Goal: Task Accomplishment & Management: Use online tool/utility

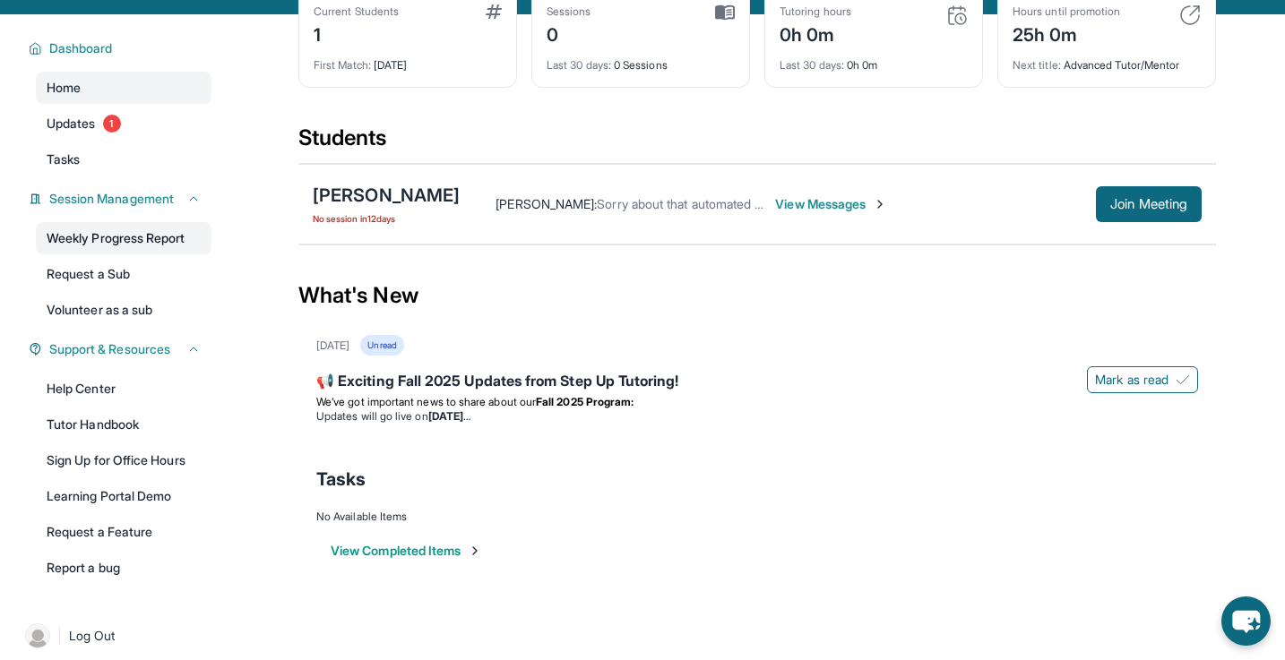
scroll to position [115, 0]
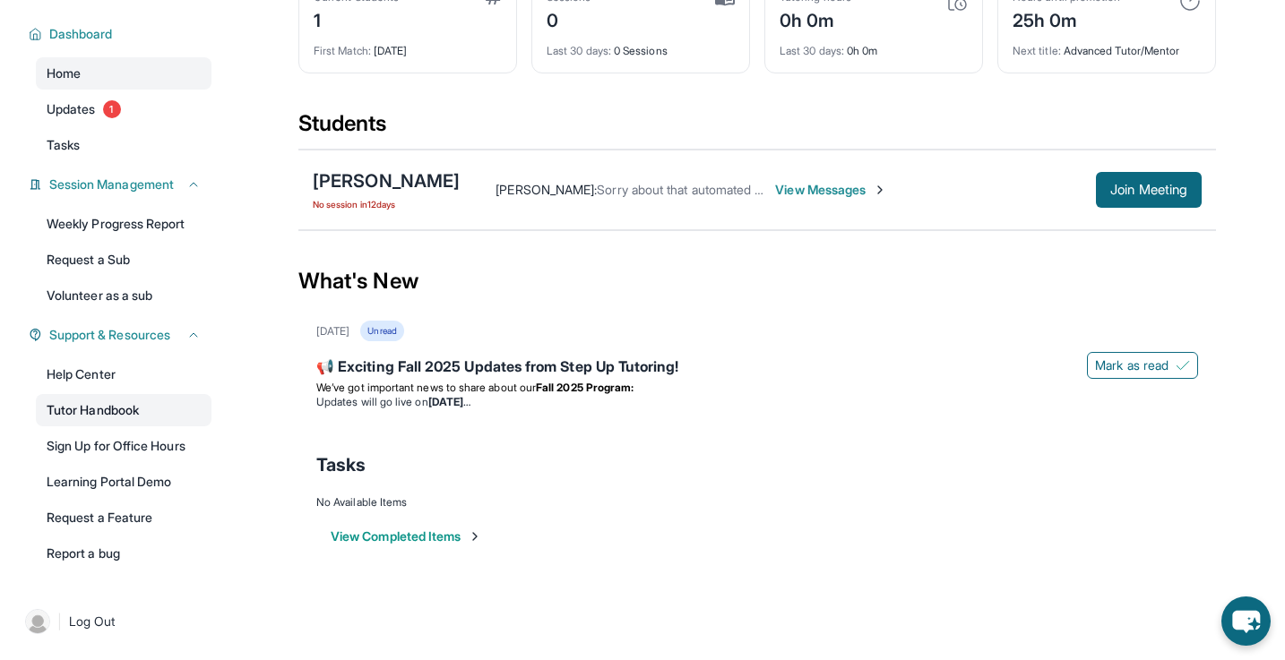
click at [93, 401] on link "Tutor Handbook" at bounding box center [124, 410] width 176 height 32
drag, startPoint x: 318, startPoint y: 169, endPoint x: 436, endPoint y: 179, distance: 118.7
click at [436, 180] on div "Priscilla Tadeo No session in 12 days Sarah Thomas : Sorry about that automated…" at bounding box center [757, 190] width 918 height 81
click at [460, 179] on div "Sarah Thomas : Sorry about that automated message! We are all still set for our…" at bounding box center [831, 190] width 742 height 36
drag, startPoint x: 436, startPoint y: 179, endPoint x: 403, endPoint y: 176, distance: 33.4
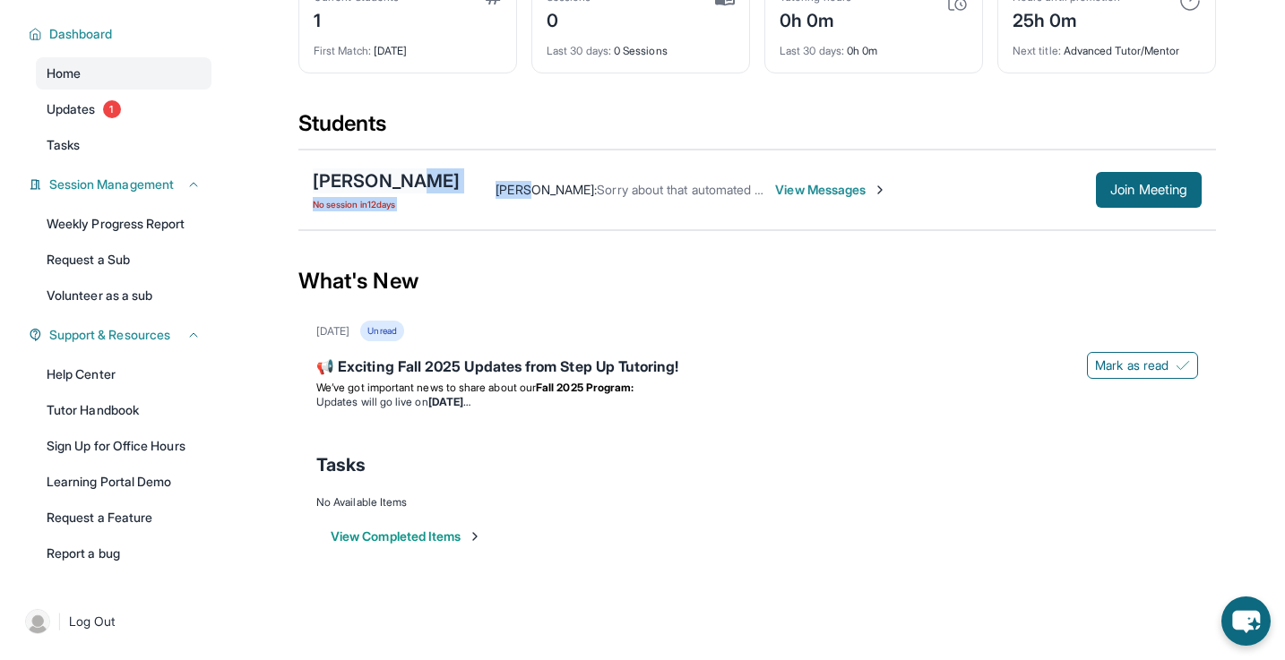
click at [403, 176] on div "Priscilla Tadeo No session in 12 days Sarah Thomas : Sorry about that automated…" at bounding box center [757, 190] width 918 height 81
click at [403, 176] on div "[PERSON_NAME]" at bounding box center [386, 180] width 147 height 25
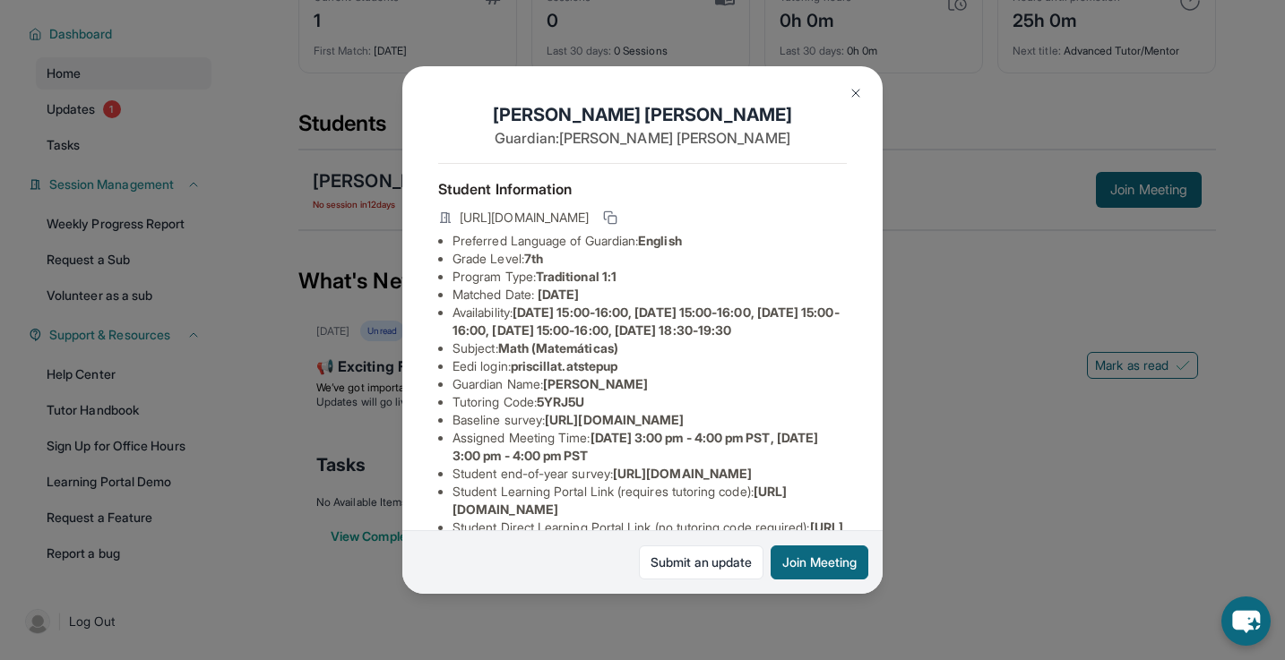
click at [837, 85] on div "[PERSON_NAME] Guardian: [PERSON_NAME] Student Information [URL][DOMAIN_NAME] Pr…" at bounding box center [642, 330] width 480 height 529
click at [849, 86] on img at bounding box center [856, 93] width 14 height 14
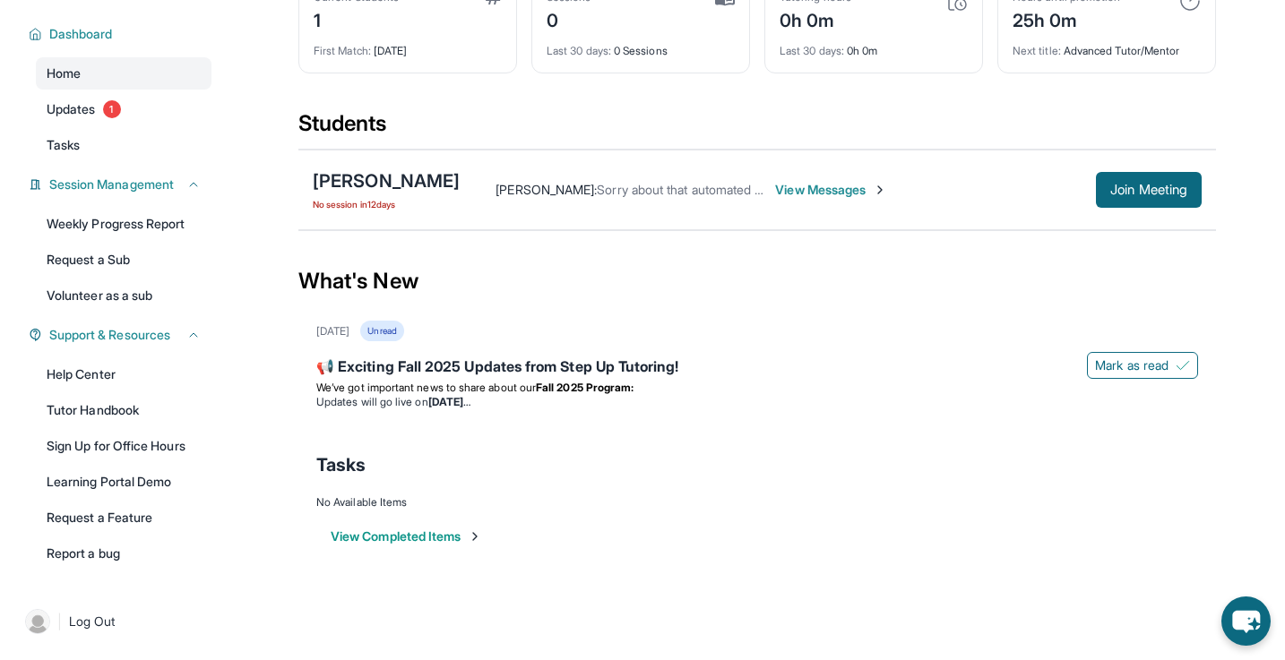
click at [747, 195] on div "Sarah Thomas : Sorry about that automated message! We are all still set for our…" at bounding box center [778, 190] width 636 height 18
click at [375, 178] on div "[PERSON_NAME]" at bounding box center [386, 180] width 147 height 25
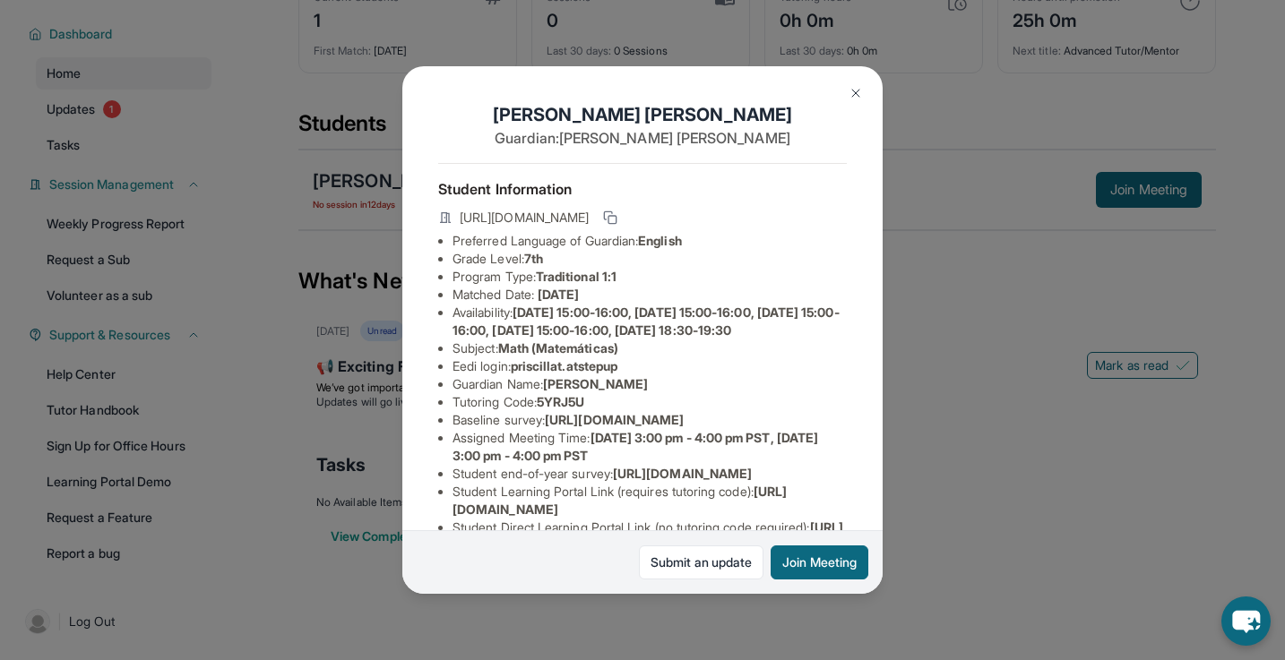
click at [850, 96] on img at bounding box center [856, 93] width 14 height 14
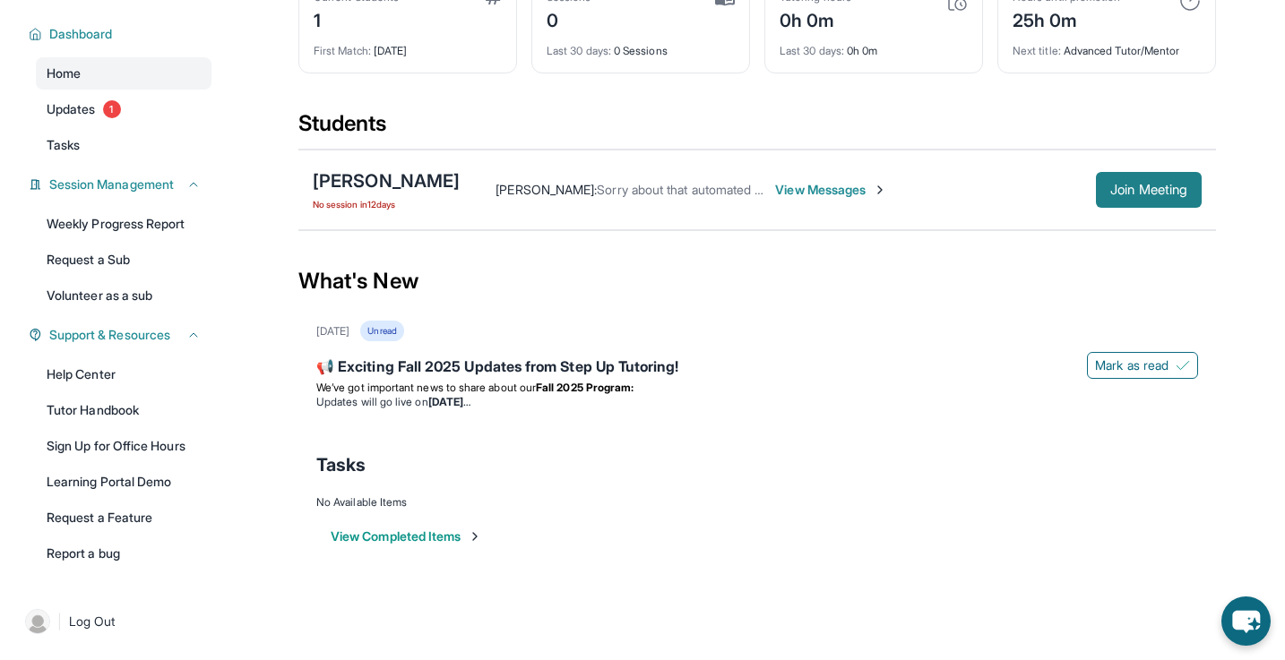
click at [1135, 180] on button "Join Meeting" at bounding box center [1149, 190] width 106 height 36
click at [1170, 176] on button "Join Meeting" at bounding box center [1149, 190] width 106 height 36
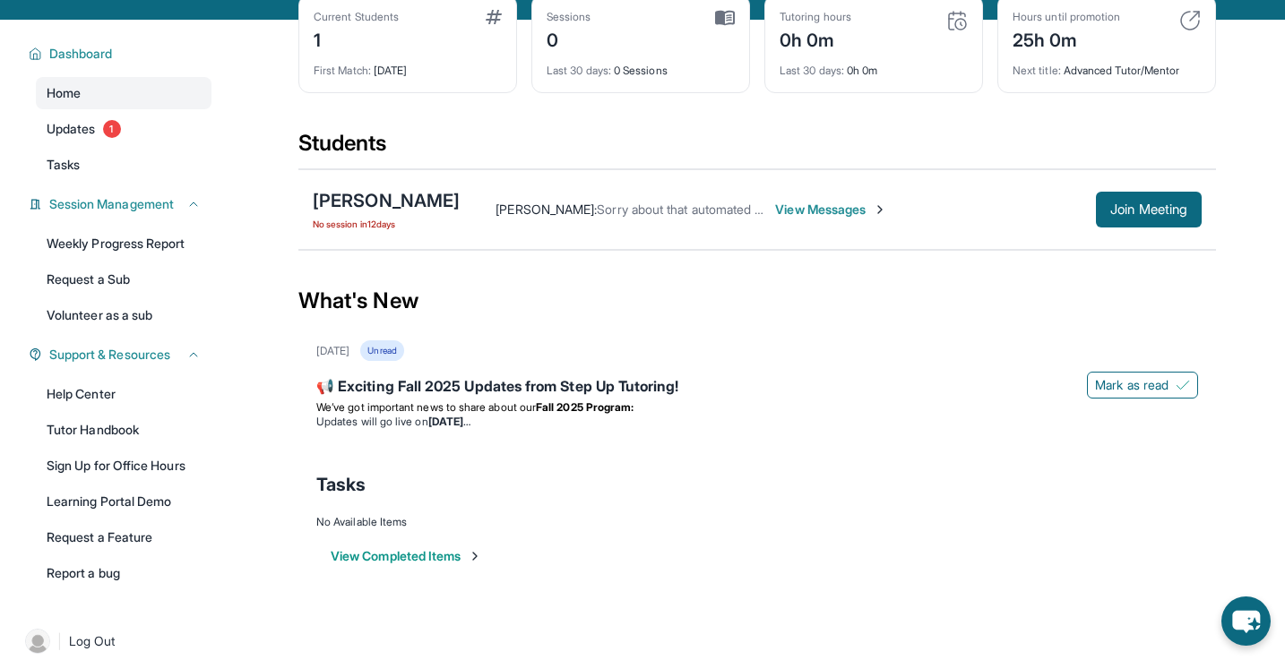
scroll to position [108, 0]
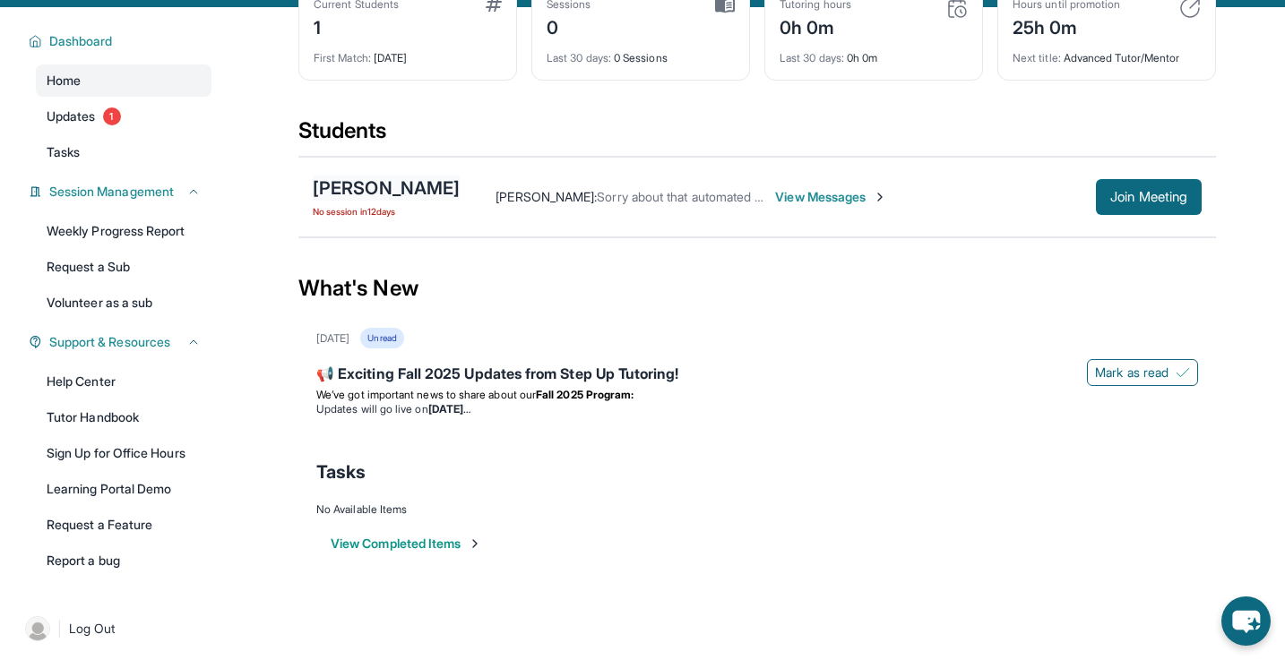
click at [349, 188] on div "[PERSON_NAME]" at bounding box center [386, 188] width 147 height 25
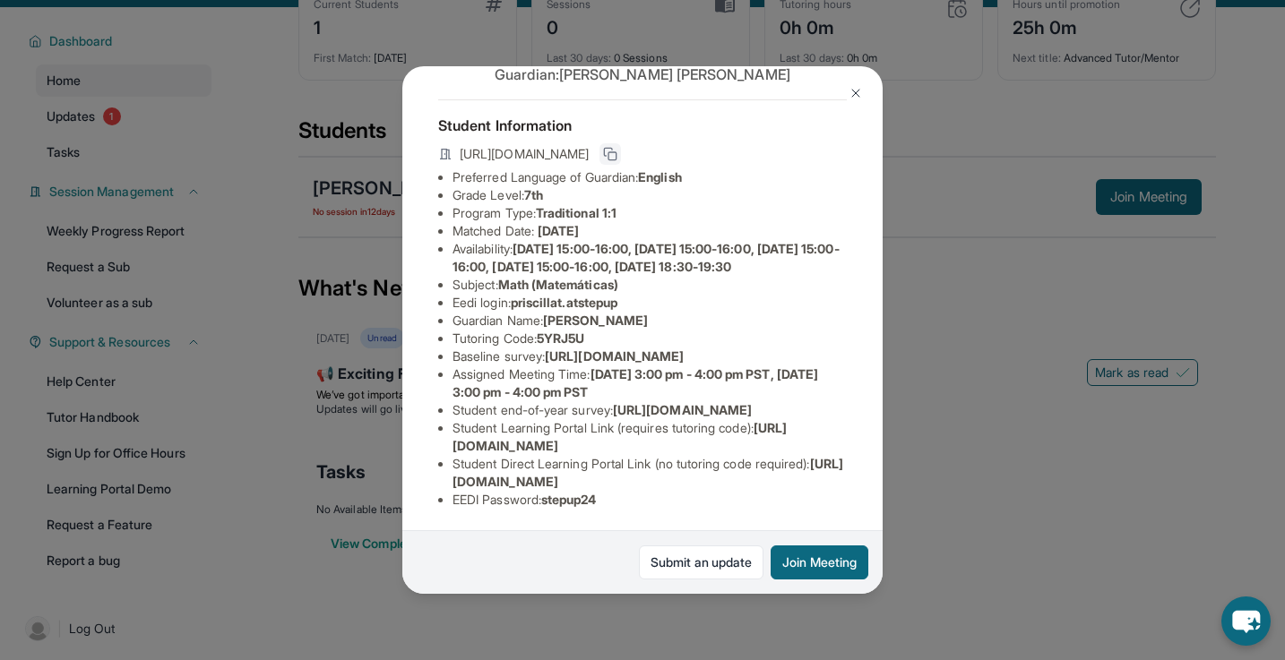
scroll to position [207, 0]
click at [800, 276] on li "Subject : Math (Matemáticas)" at bounding box center [650, 285] width 394 height 18
click at [846, 105] on button at bounding box center [856, 93] width 36 height 36
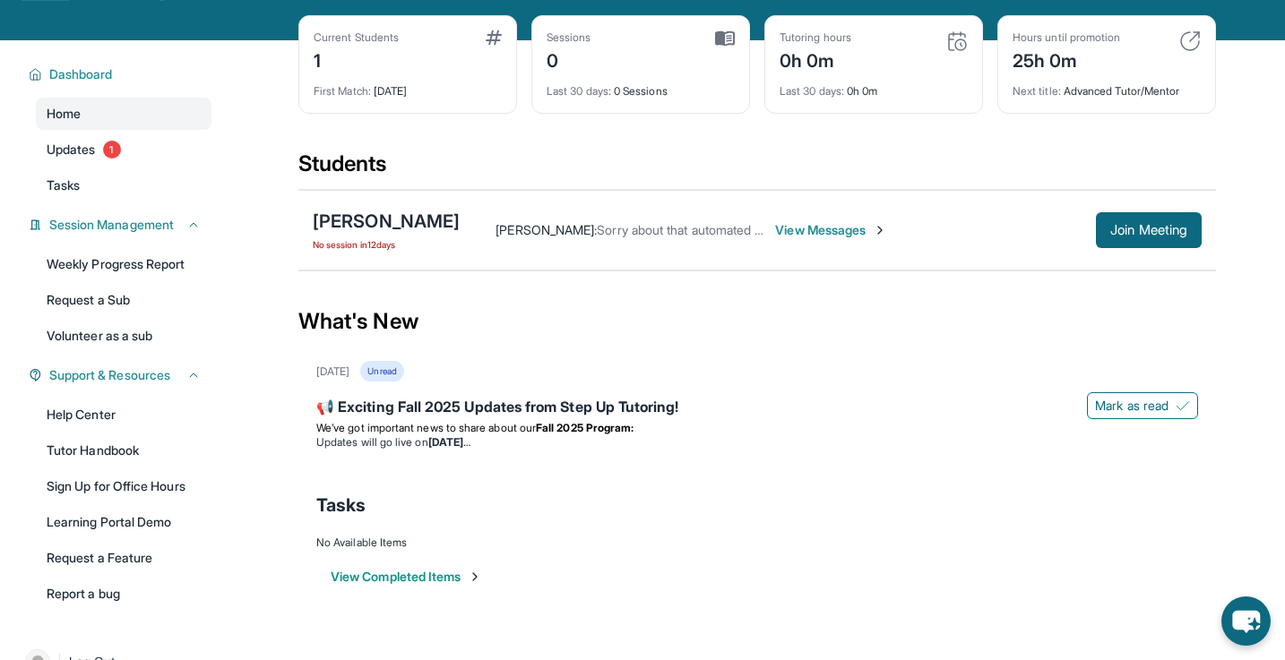
scroll to position [71, 0]
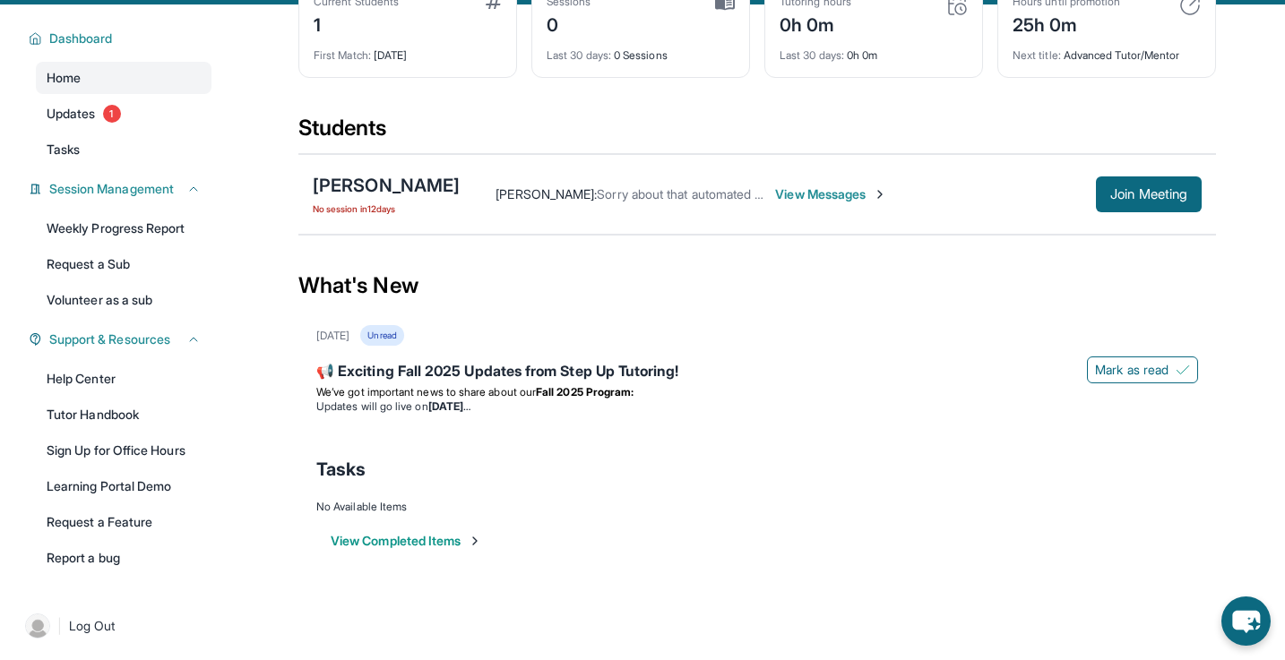
scroll to position [115, 0]
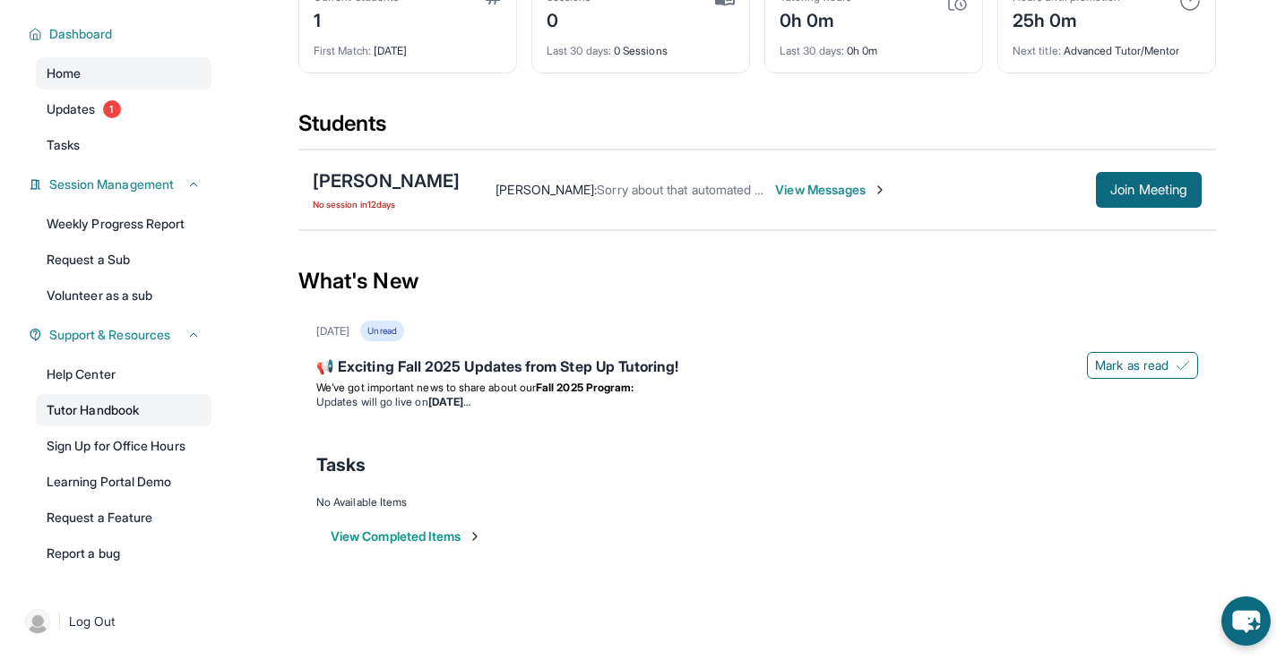
click at [75, 422] on link "Tutor Handbook" at bounding box center [124, 410] width 176 height 32
click at [388, 179] on div "[PERSON_NAME]" at bounding box center [386, 180] width 147 height 25
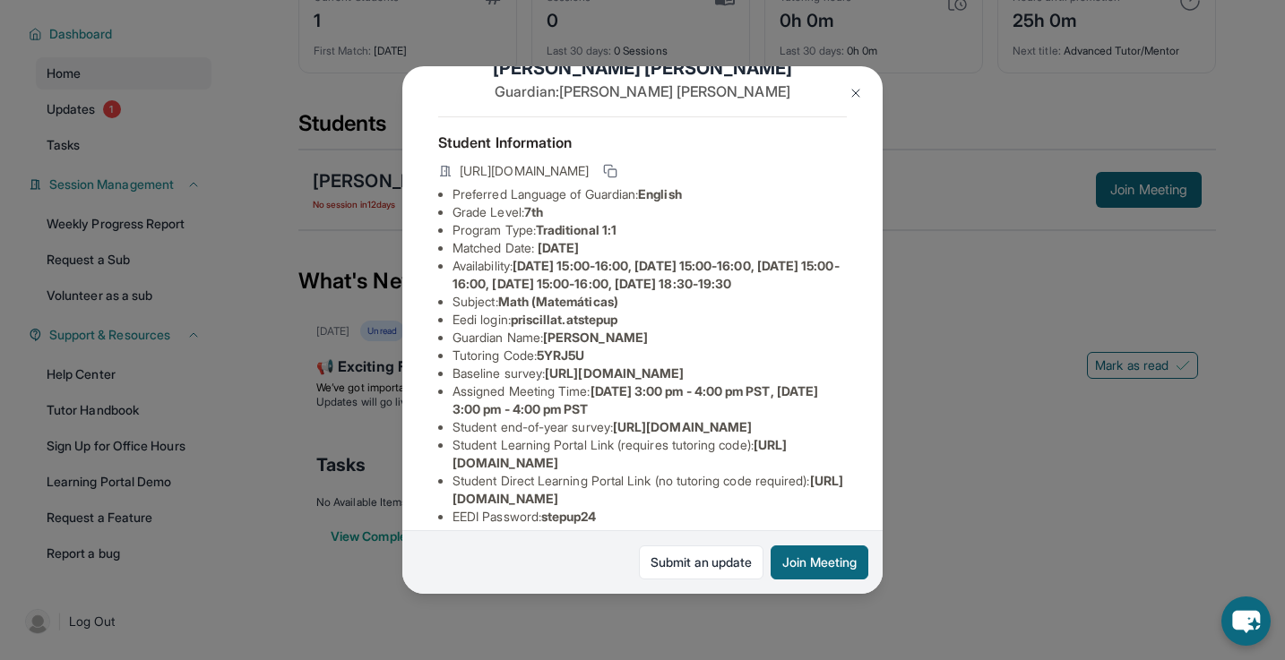
scroll to position [51, 0]
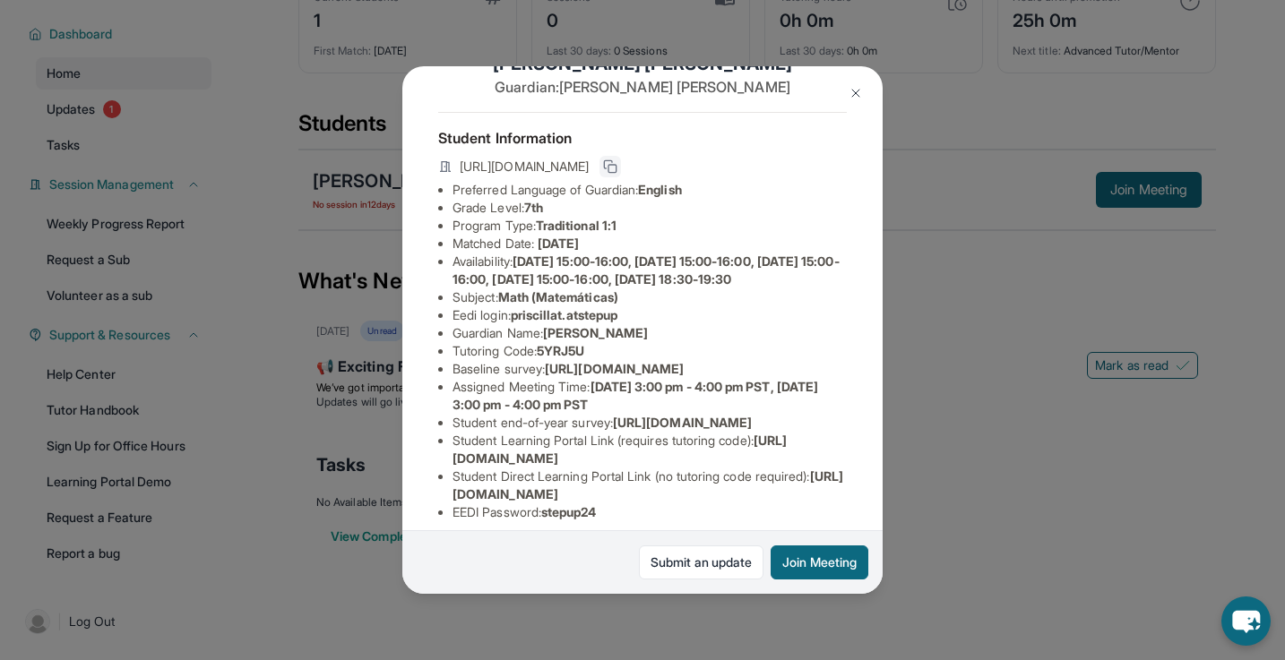
click at [617, 162] on icon at bounding box center [610, 167] width 14 height 14
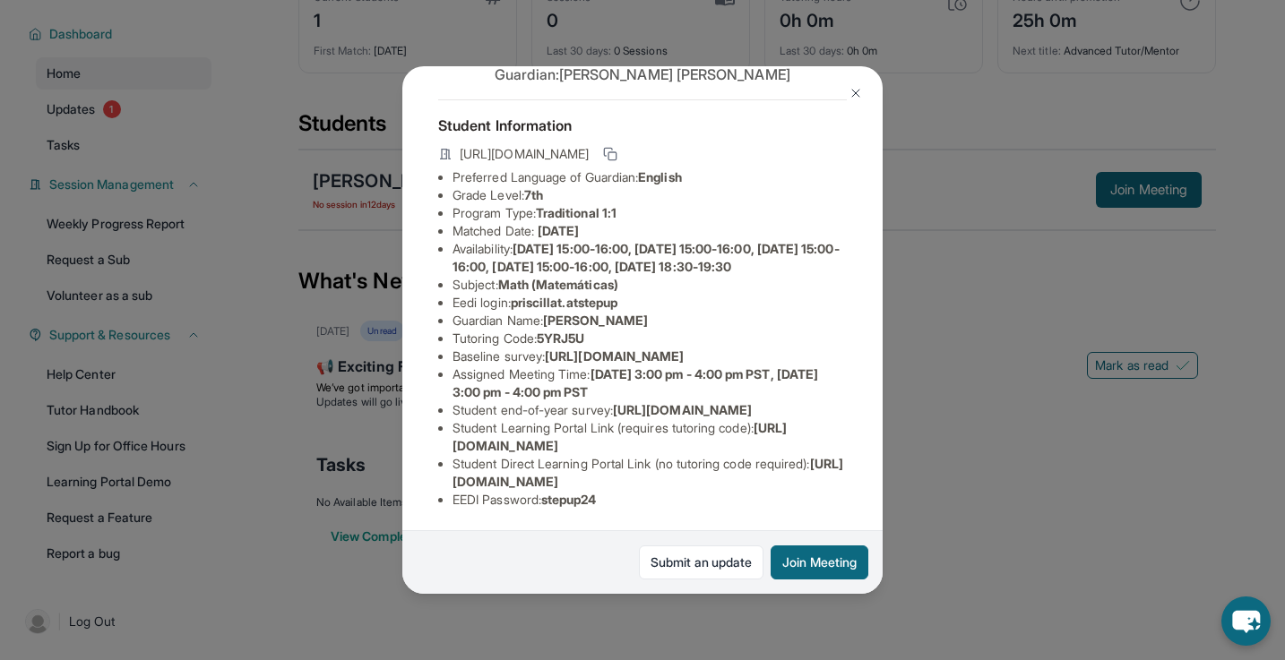
scroll to position [207, 3]
click at [849, 75] on div "[PERSON_NAME] Guardian: [PERSON_NAME] Student Information [URL][DOMAIN_NAME] Pr…" at bounding box center [642, 330] width 480 height 529
click at [850, 79] on button at bounding box center [856, 93] width 36 height 36
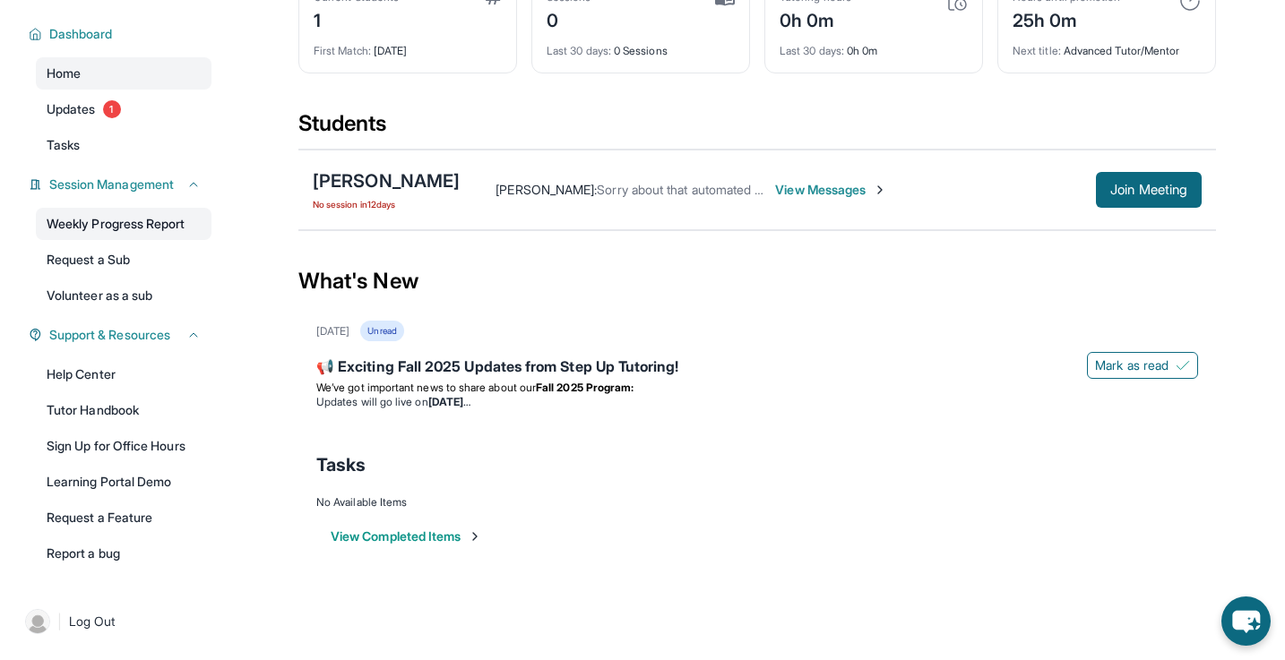
click at [171, 229] on link "Weekly Progress Report" at bounding box center [124, 224] width 176 height 32
click at [101, 282] on link "Volunteer as a sub" at bounding box center [124, 296] width 176 height 32
click at [1109, 203] on button "Join Meeting" at bounding box center [1149, 190] width 106 height 36
